Goal: Task Accomplishment & Management: Use online tool/utility

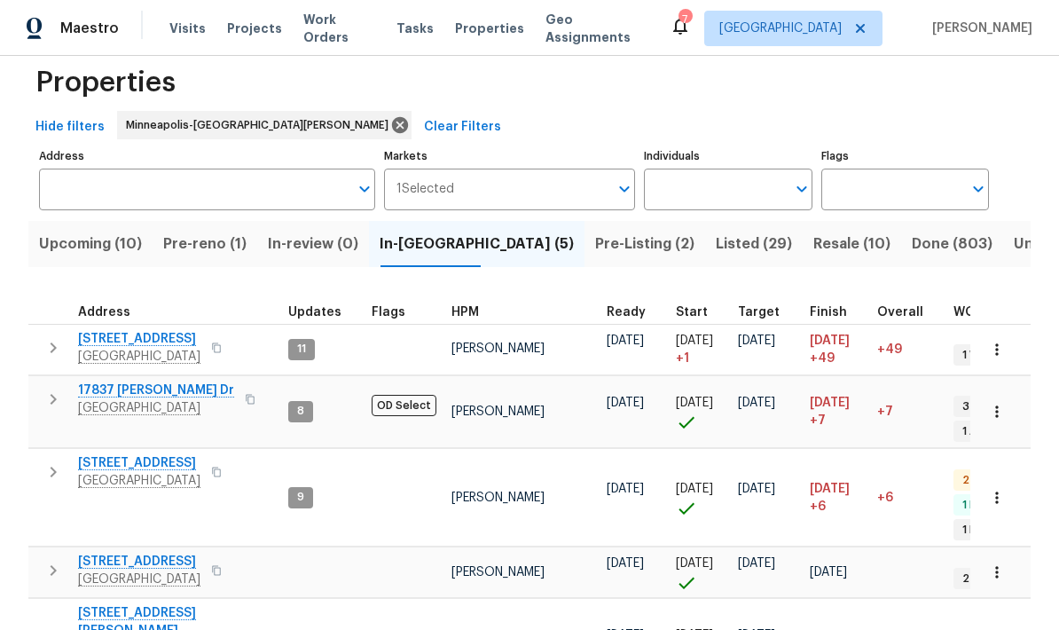
scroll to position [29, 0]
click at [119, 382] on span "17837 Haralson Dr" at bounding box center [156, 391] width 156 height 18
click at [595, 256] on span "Pre-Listing (2)" at bounding box center [644, 244] width 99 height 25
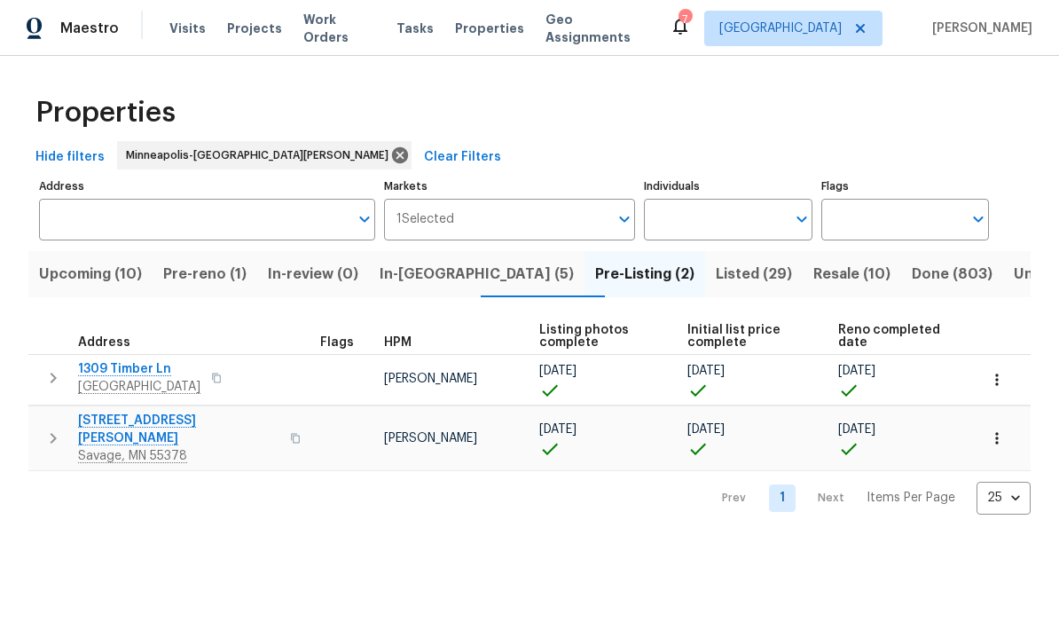
click at [91, 395] on span "Buffalo, MN 55313" at bounding box center [139, 387] width 122 height 18
click at [98, 426] on span "[STREET_ADDRESS][PERSON_NAME]" at bounding box center [178, 428] width 201 height 35
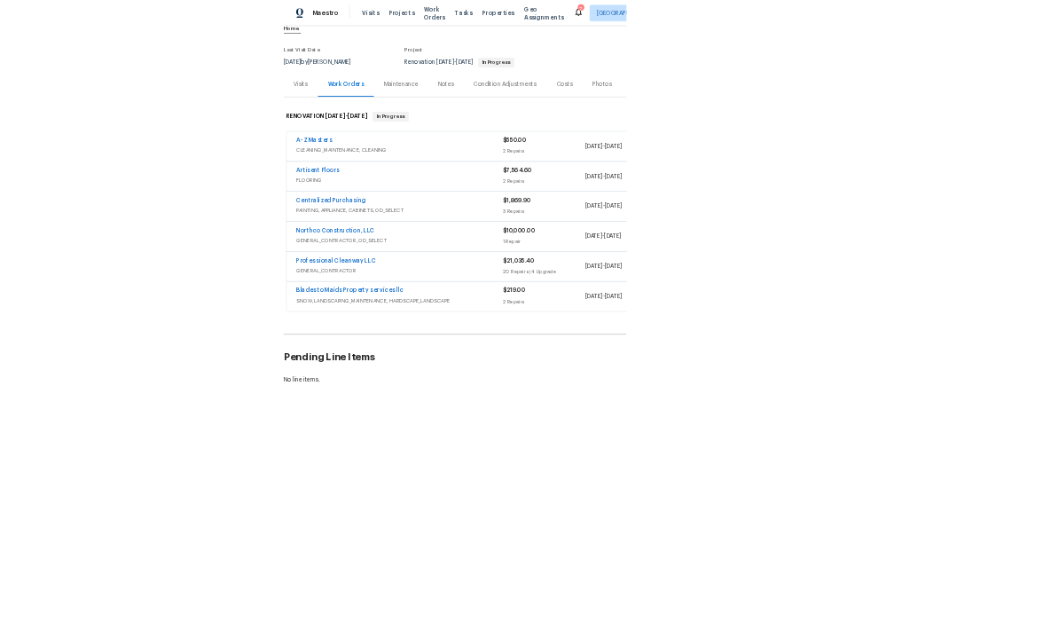
scroll to position [3, 0]
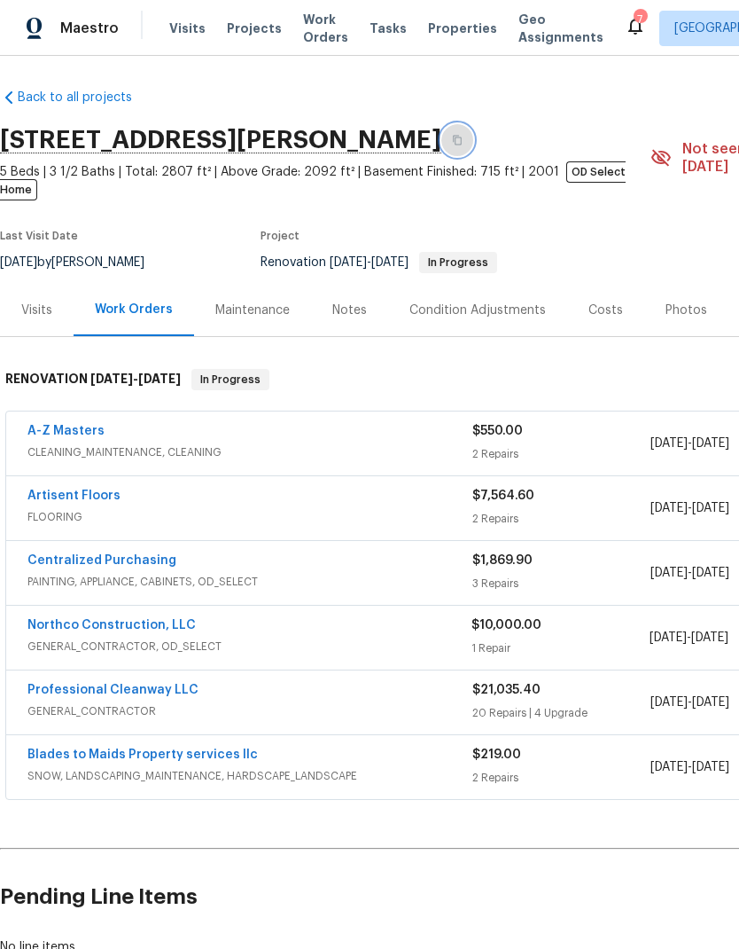
click at [463, 141] on icon "button" at bounding box center [457, 140] width 11 height 11
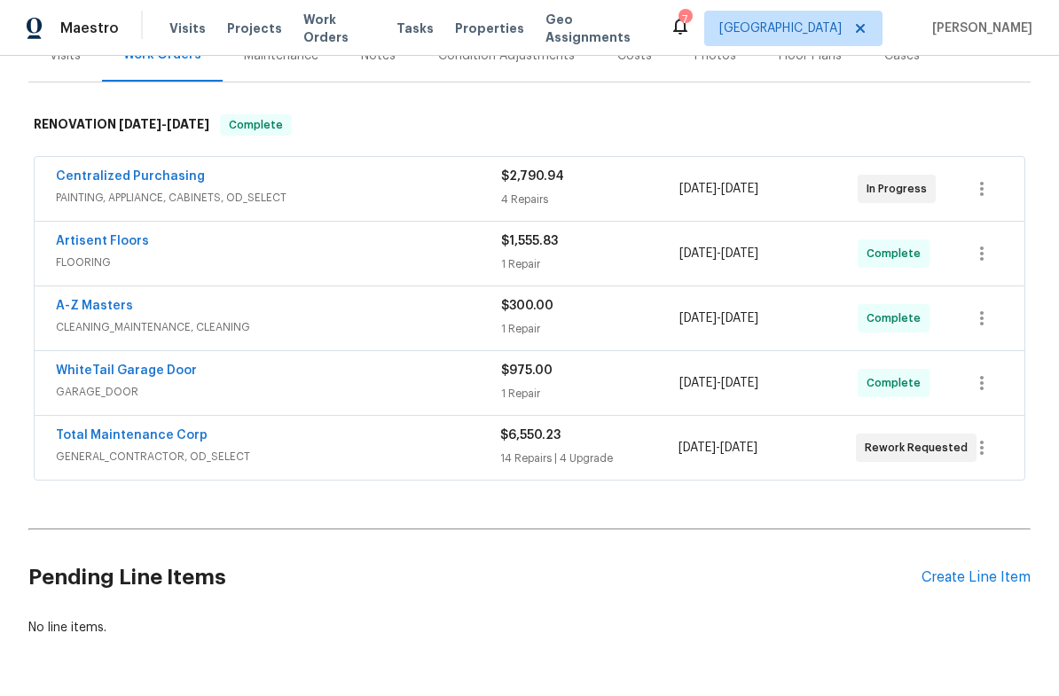
scroll to position [256, 0]
click at [97, 430] on link "Total Maintenance Corp" at bounding box center [132, 436] width 152 height 12
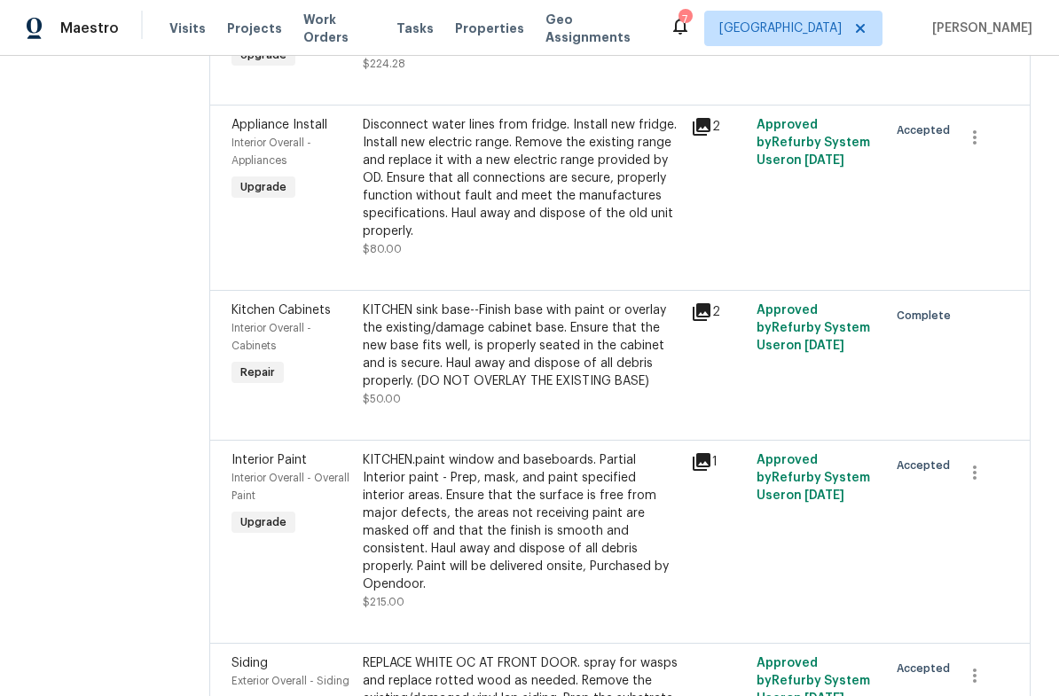
scroll to position [1814, 0]
click at [426, 166] on div "Disconnect water lines from fridge. Install new fridge. Install new electric ra…" at bounding box center [521, 177] width 317 height 124
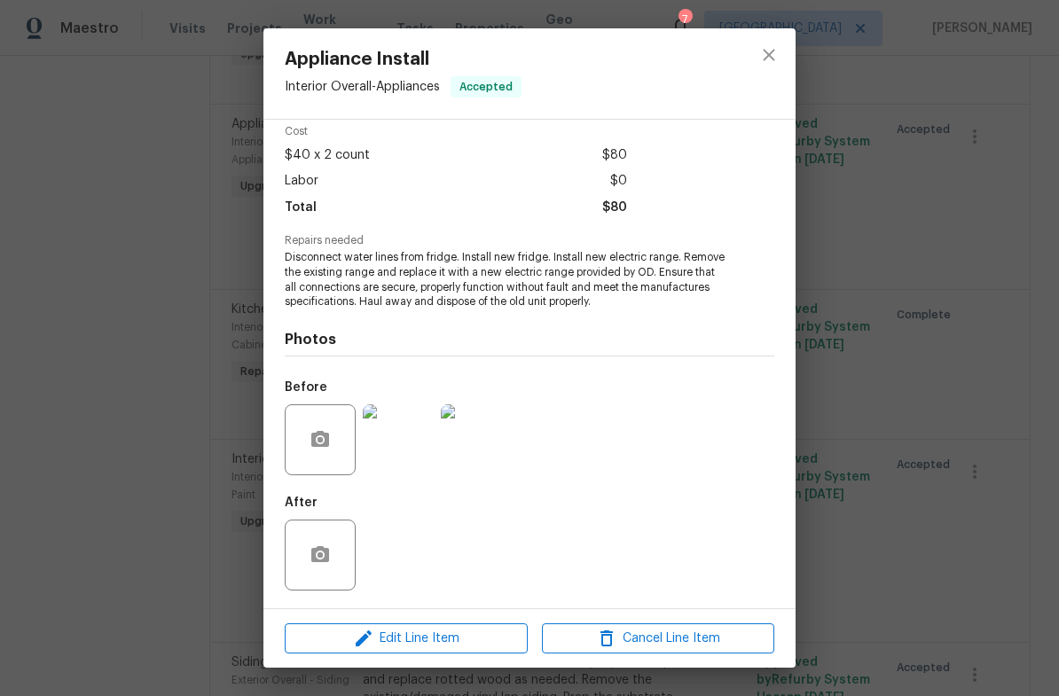
scroll to position [79, 0]
click at [764, 55] on icon "close" at bounding box center [768, 54] width 21 height 21
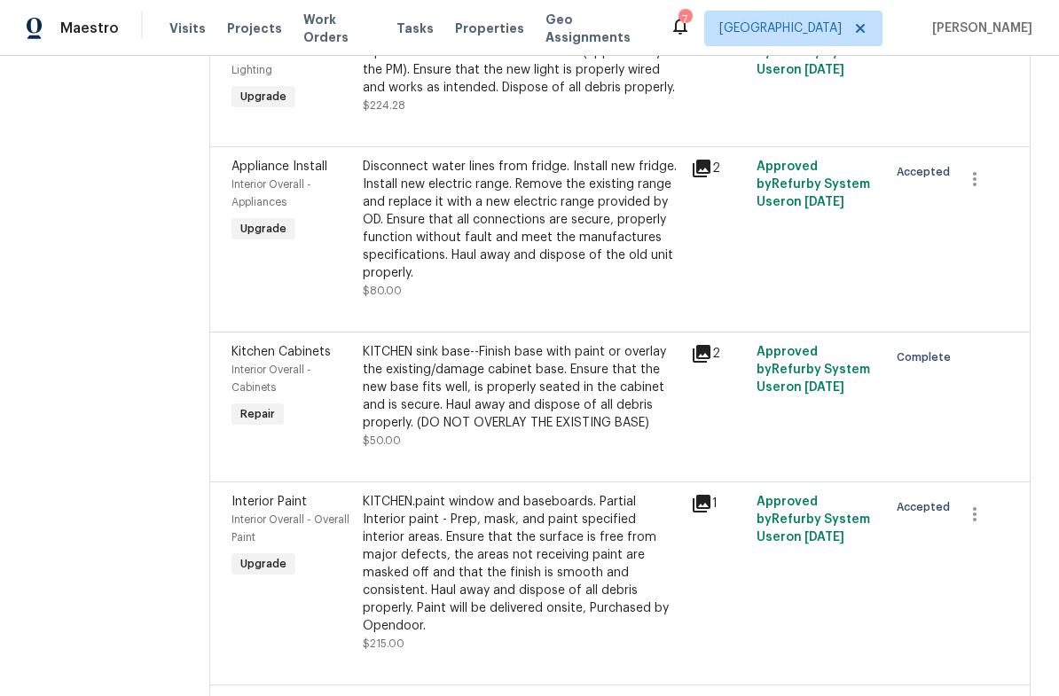
scroll to position [1732, 0]
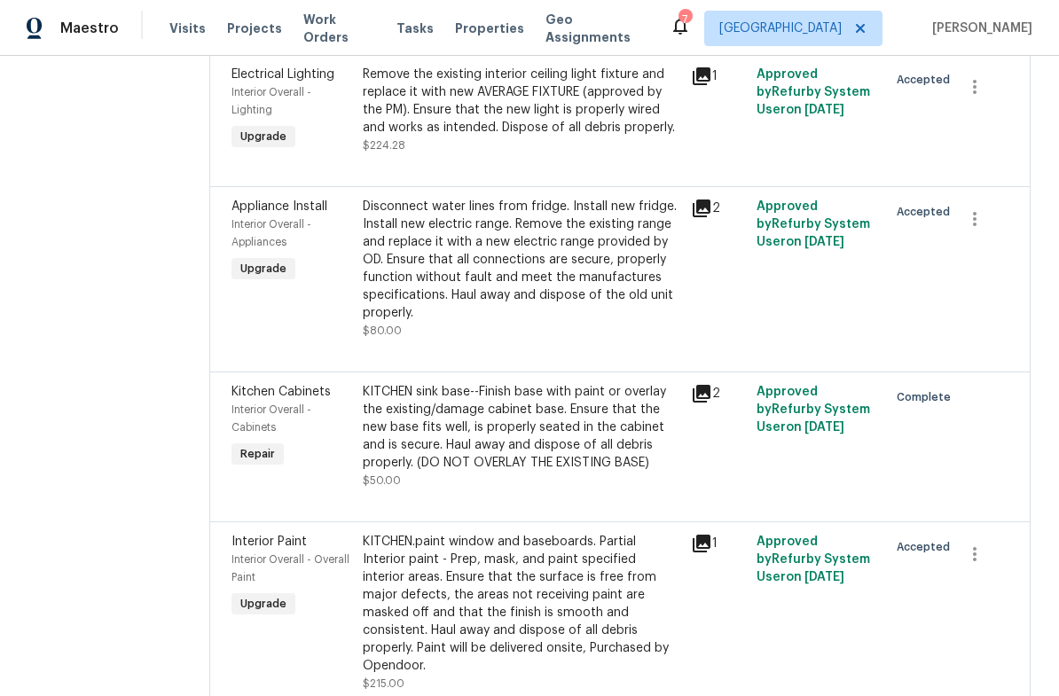
click at [410, 224] on div "Disconnect water lines from fridge. Install new fridge. Install new electric ra…" at bounding box center [521, 260] width 317 height 124
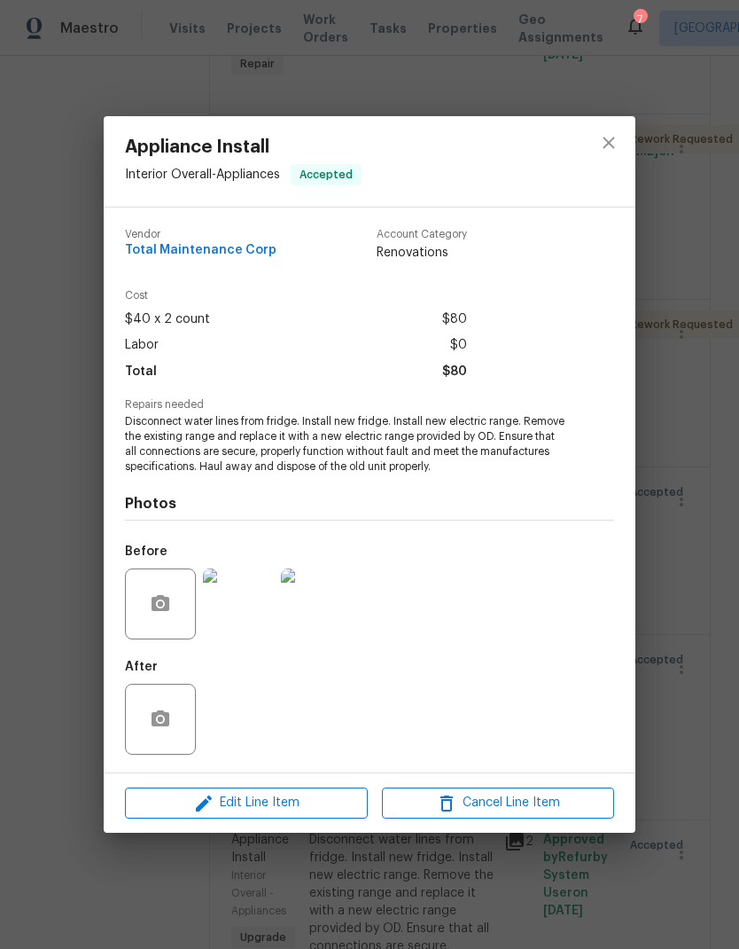
scroll to position [0, 0]
click at [252, 695] on span "Edit Line Item" at bounding box center [246, 803] width 232 height 22
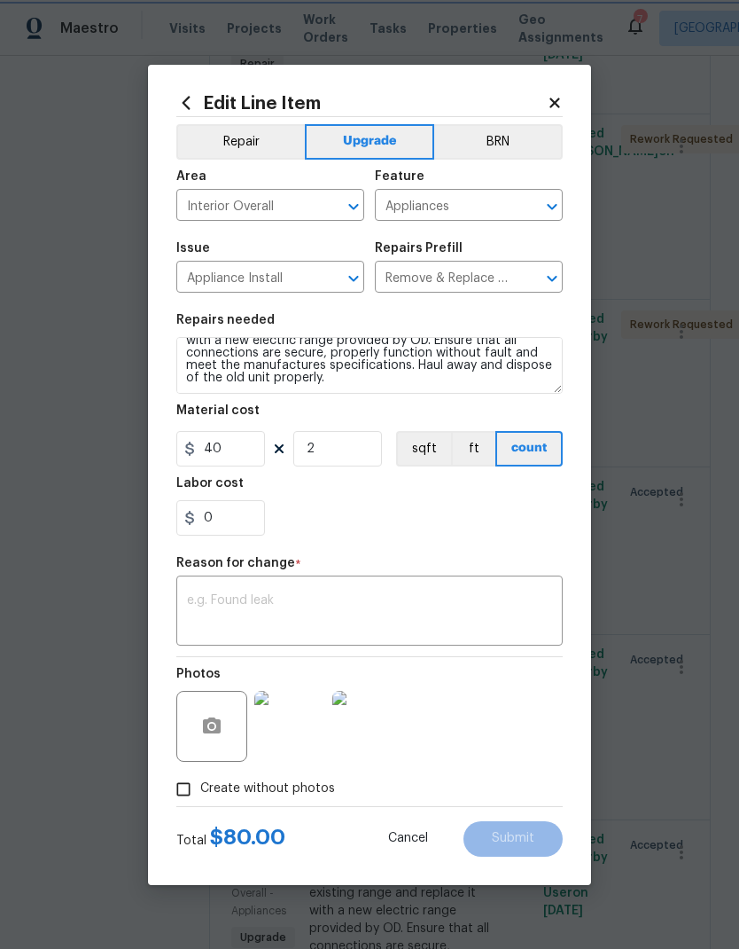
scroll to position [37, 0]
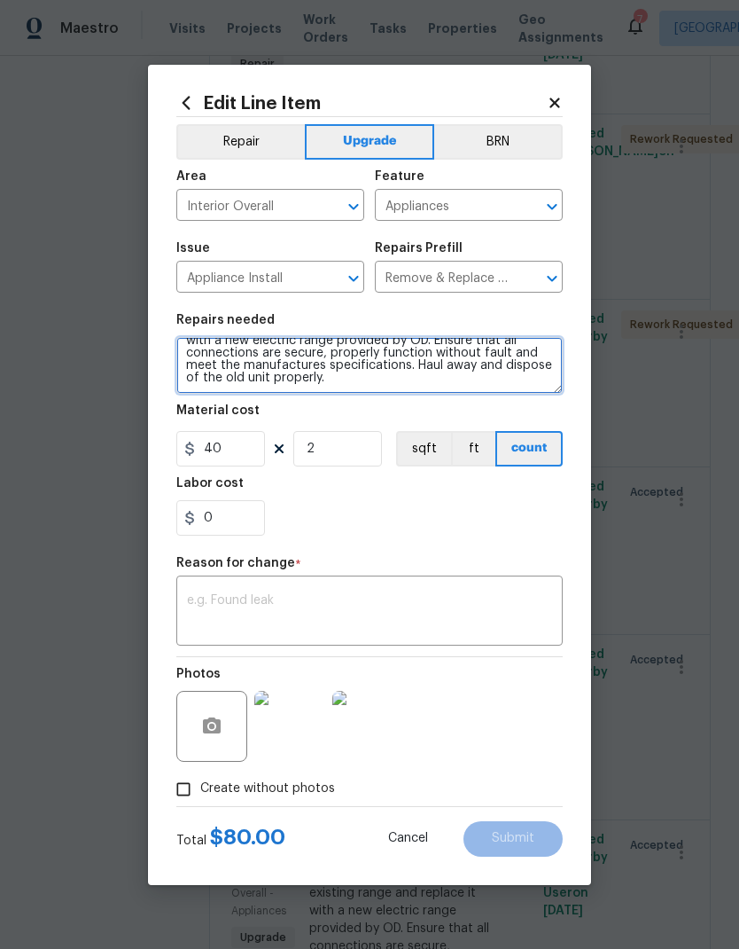
click at [336, 391] on textarea "Disconnect water lines from fridge. Install new fridge. Install new electric ra…" at bounding box center [369, 365] width 387 height 57
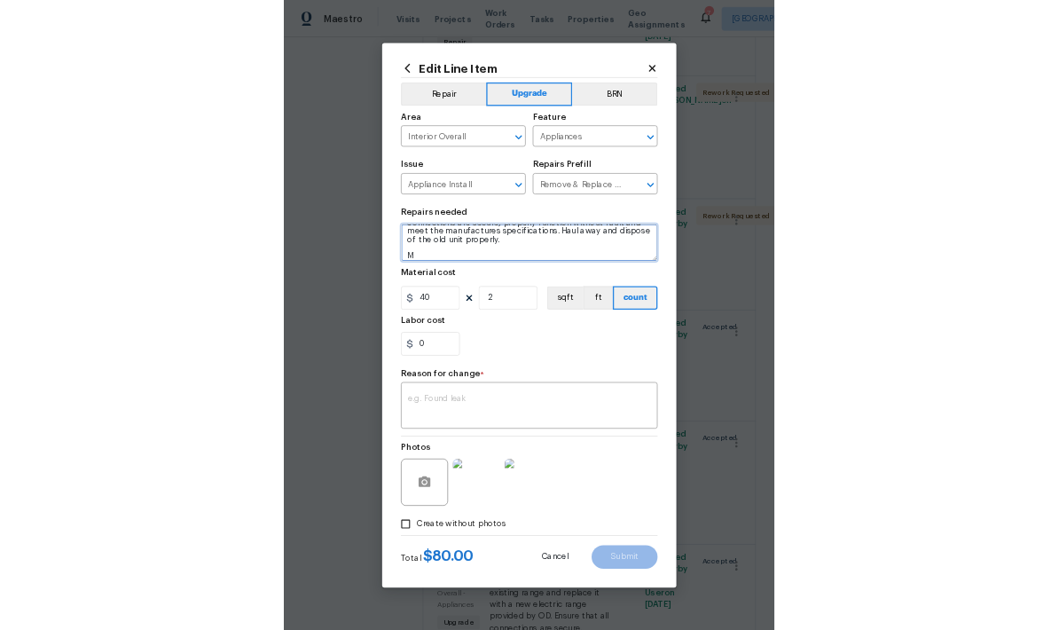
scroll to position [54, 0]
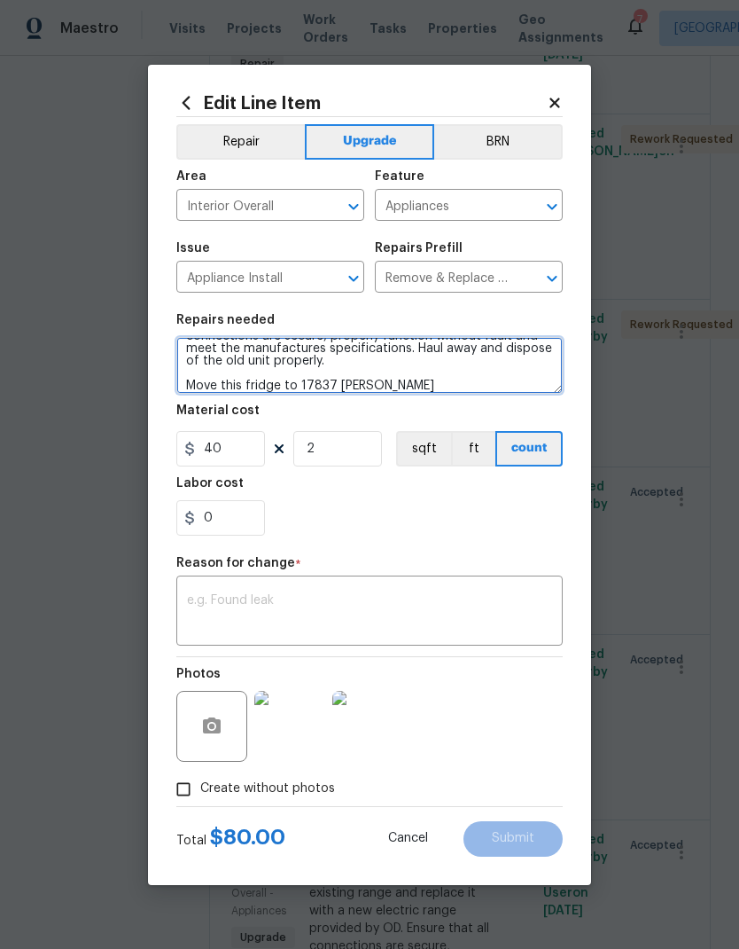
click at [404, 372] on textarea "Disconnect water lines from fridge. Install new fridge. Install new electric ra…" at bounding box center [369, 365] width 387 height 57
click at [385, 384] on textarea "Disconnect water lines from fridge. Install new fridge. Install new electric ra…" at bounding box center [369, 365] width 387 height 57
paste textarea "[STREET_ADDRESS][PERSON_NAME]"
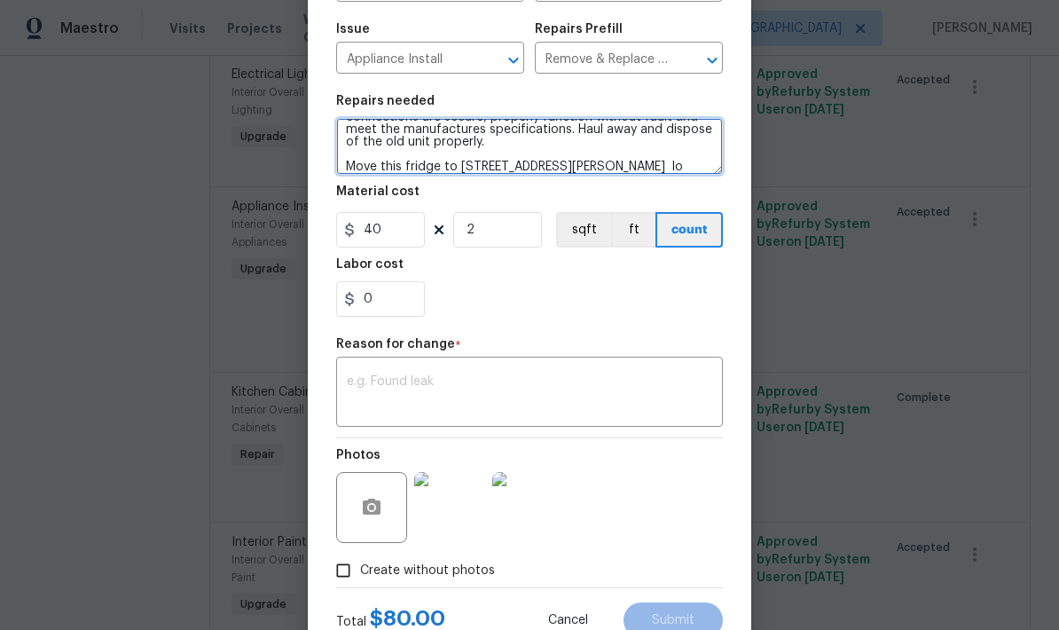
scroll to position [66, 0]
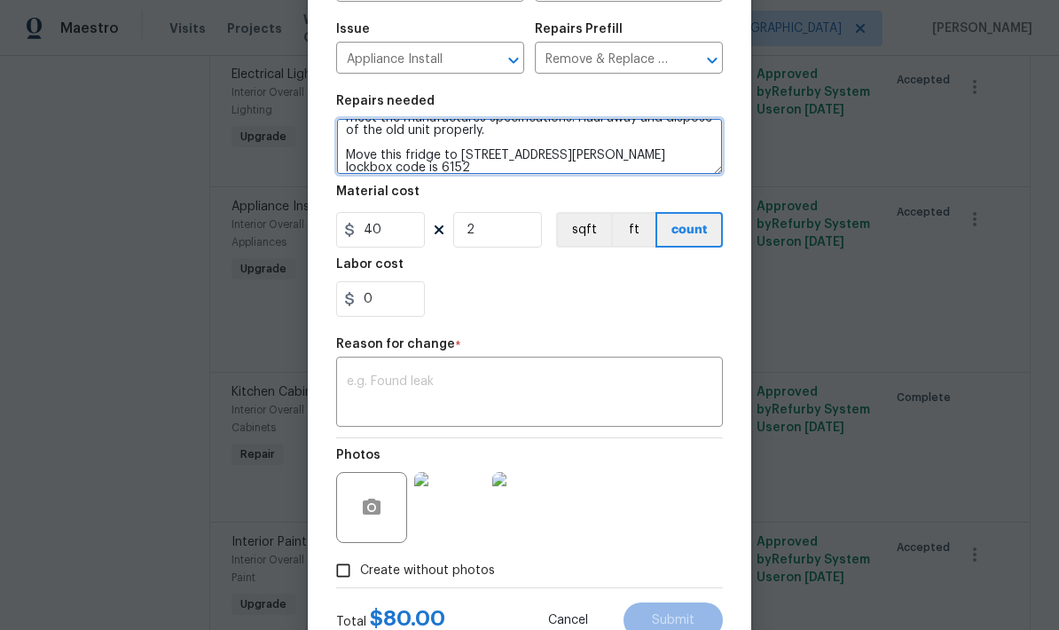
click at [482, 164] on textarea "Disconnect water lines from fridge. Install new fridge. Install new electric ra…" at bounding box center [529, 146] width 387 height 57
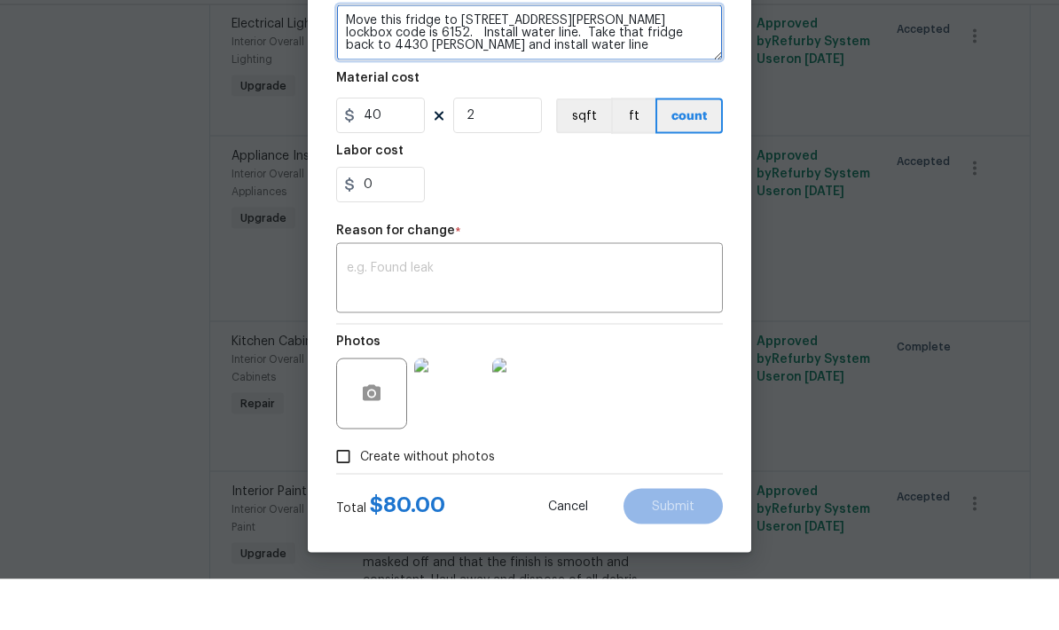
scroll to position [247, 0]
type textarea "Disconnect water lines from fridge. Install new fridge. Install new electric ra…"
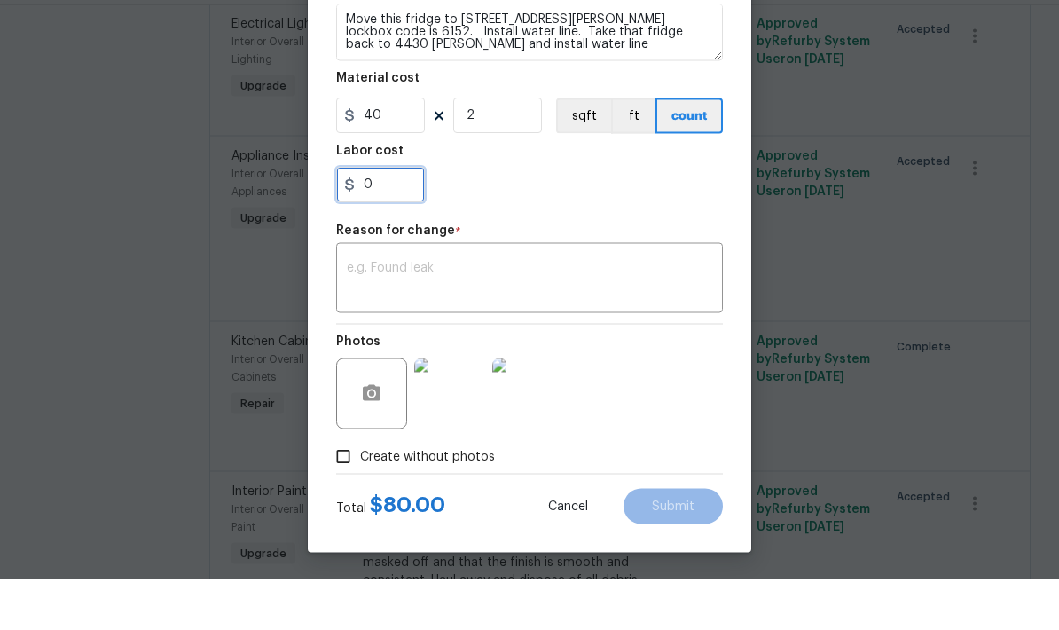
click at [379, 218] on input "0" at bounding box center [380, 235] width 89 height 35
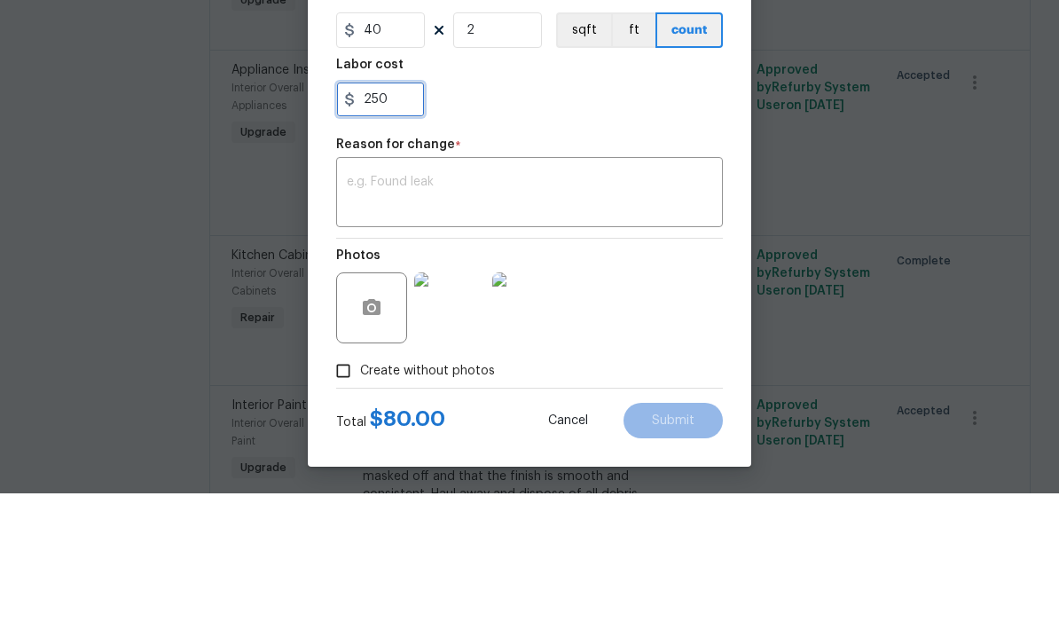
type input "250"
click at [374, 298] on div "x ​" at bounding box center [529, 331] width 387 height 66
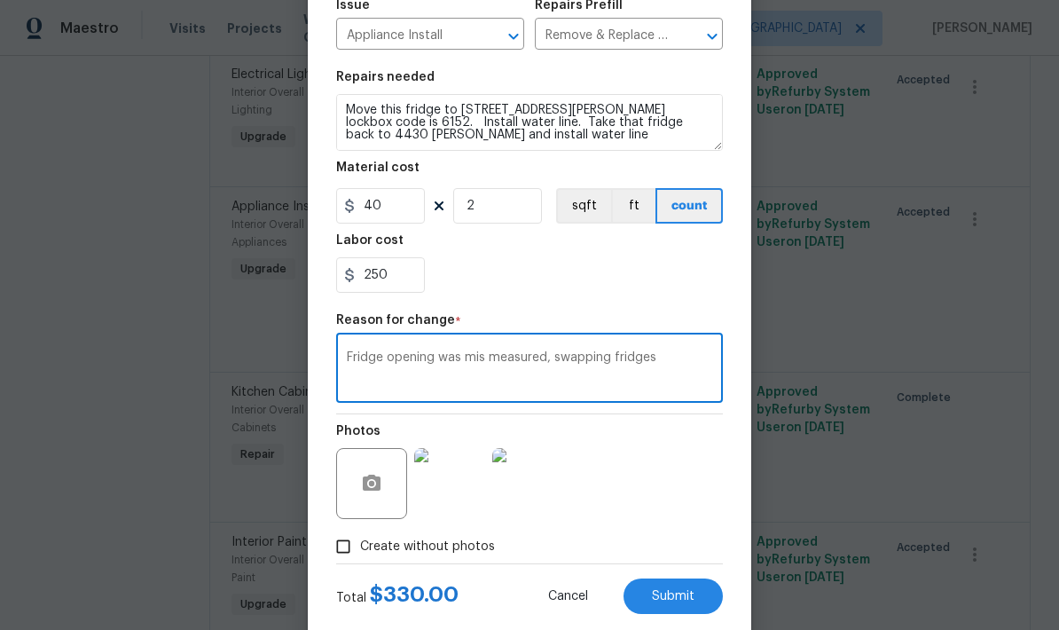
scroll to position [211, 0]
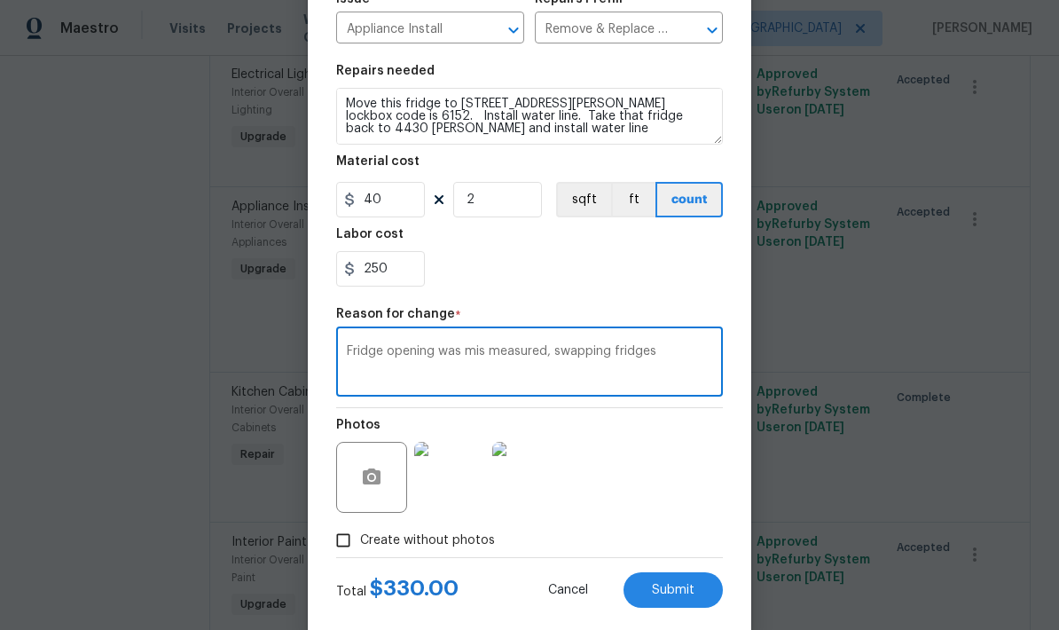
type textarea "Fridge opening was mis measured, swapping fridges"
click at [669, 588] on span "Submit" at bounding box center [673, 589] width 43 height 13
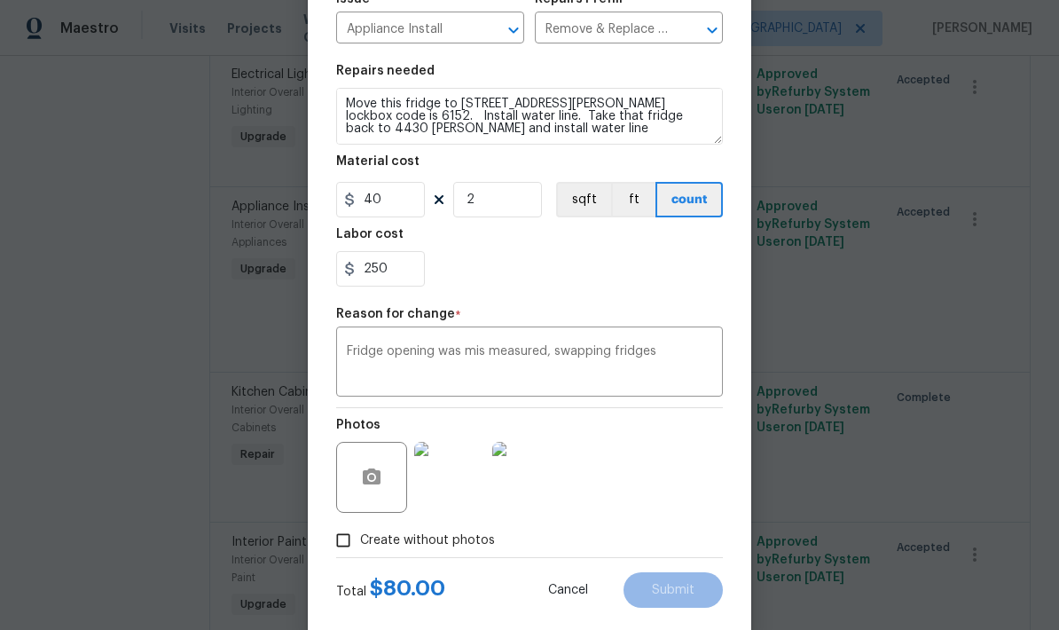
type textarea "Disconnect water lines from fridge. Install new fridge. Install new electric ra…"
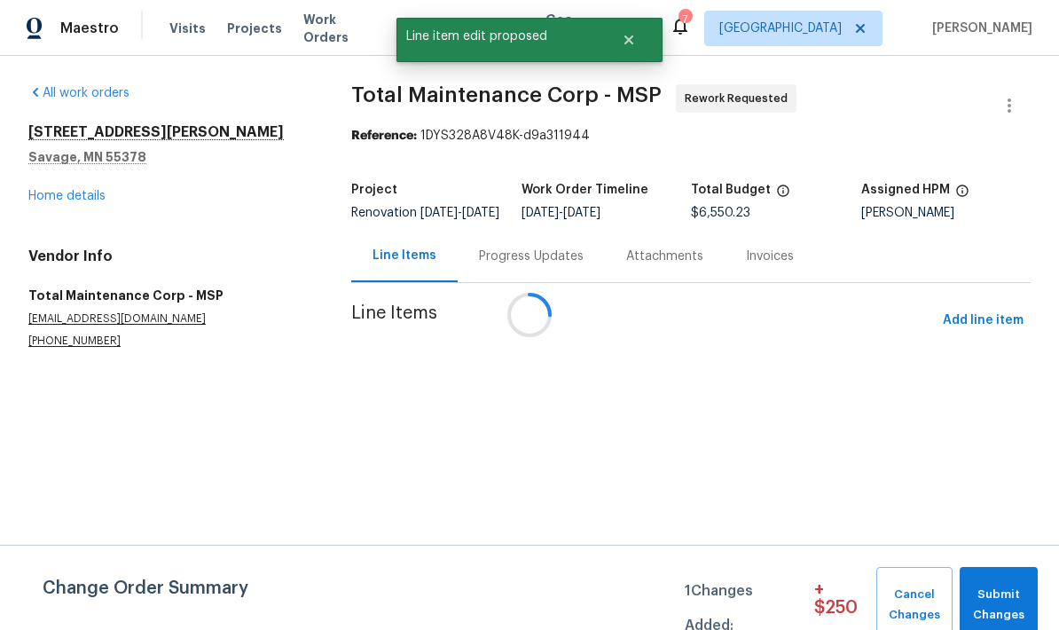
scroll to position [0, 0]
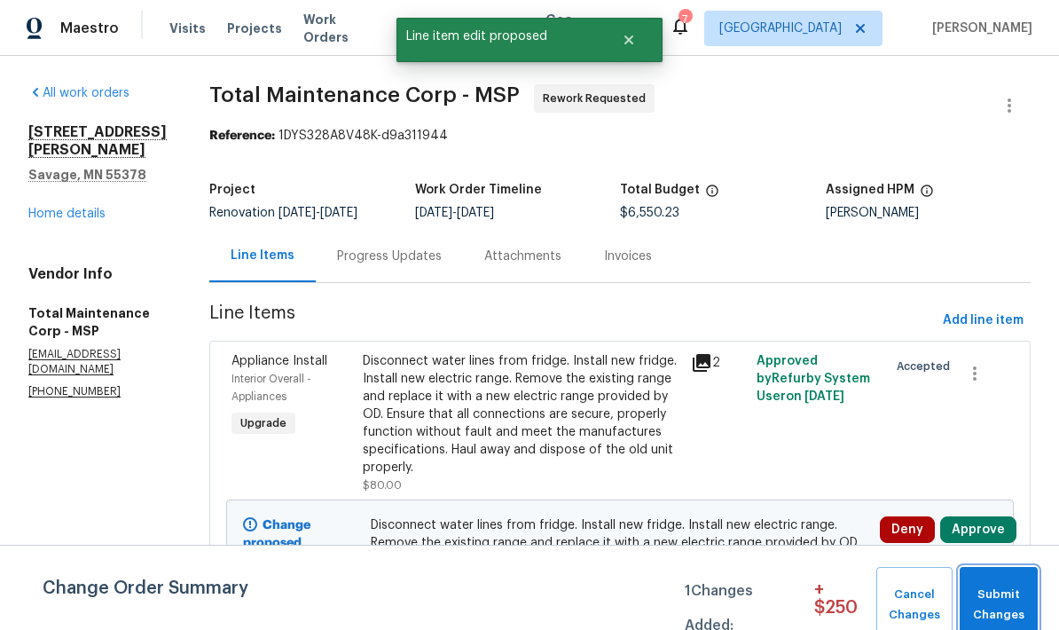
click at [995, 591] on span "Submit Changes" at bounding box center [998, 604] width 60 height 41
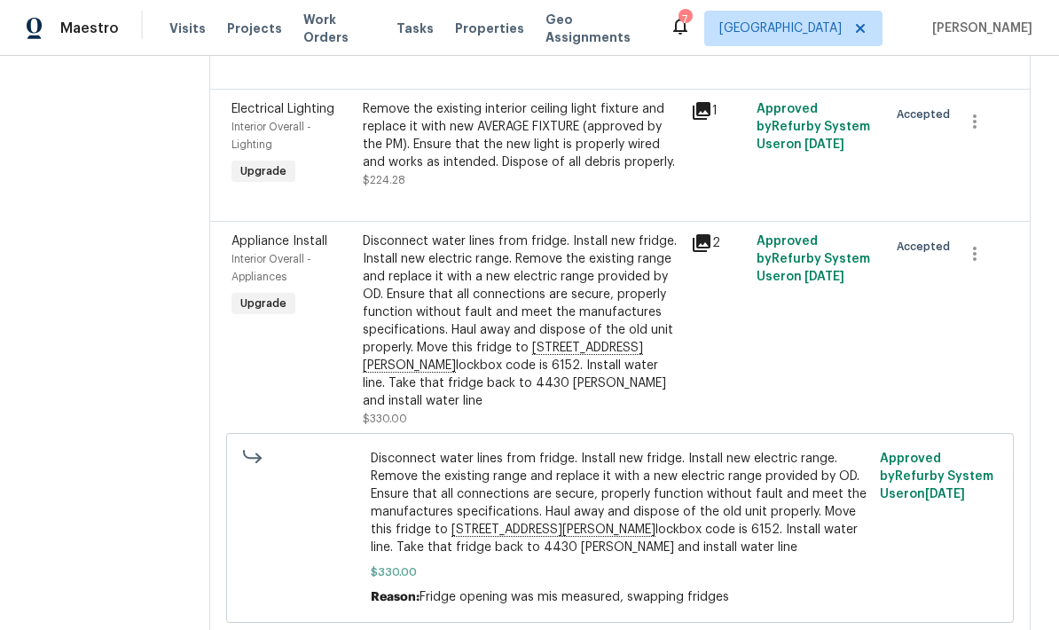
scroll to position [1698, 0]
